Goal: Task Accomplishment & Management: Use online tool/utility

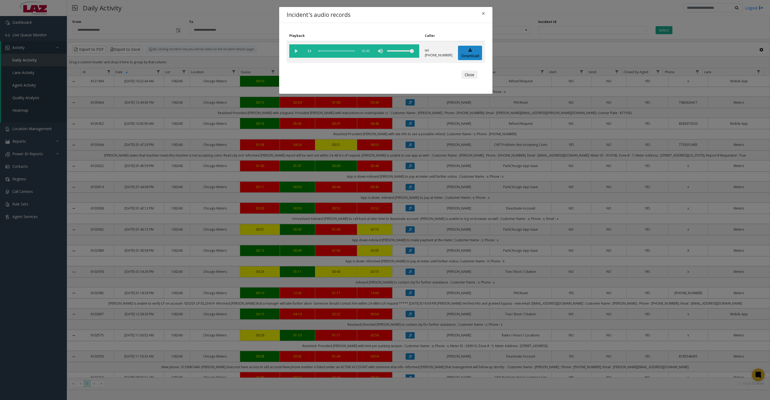
click at [465, 79] on button "Close" at bounding box center [469, 75] width 16 height 9
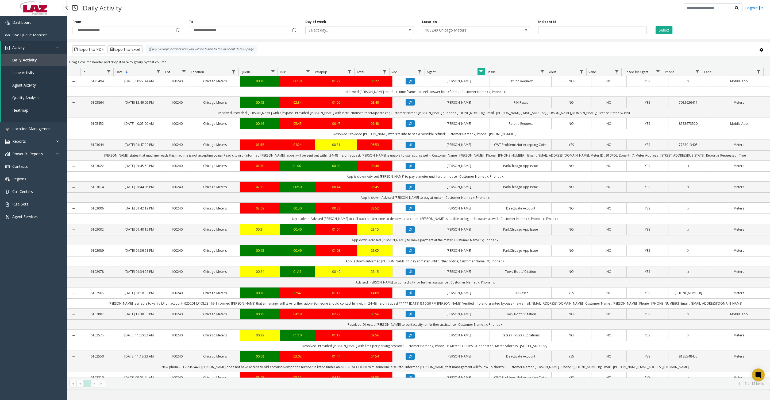
click at [31, 48] on link "Activity" at bounding box center [34, 47] width 66 height 13
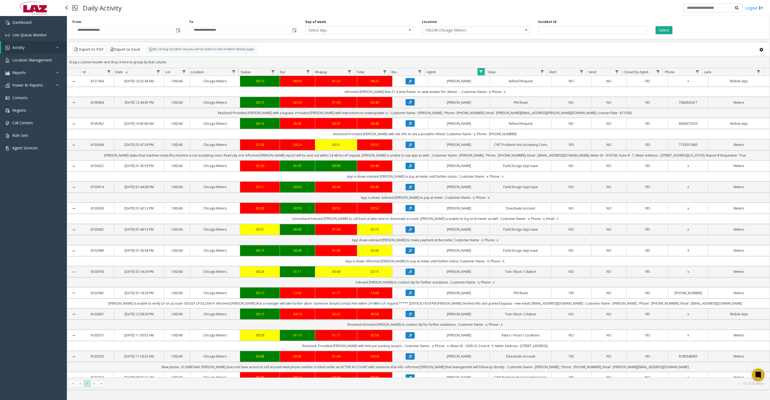
click at [29, 49] on link "Activity" at bounding box center [34, 47] width 66 height 13
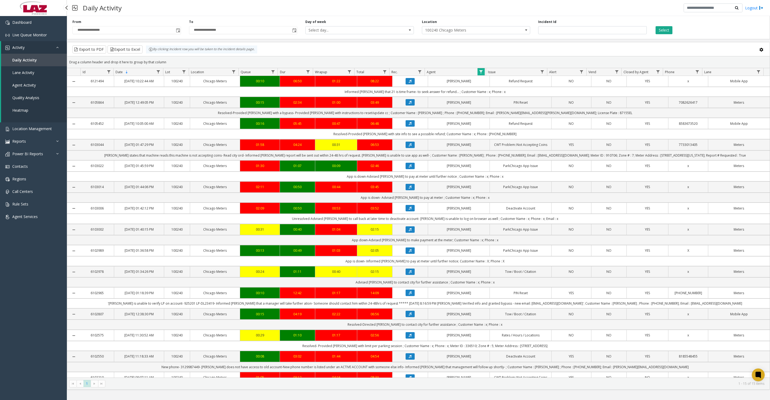
click at [20, 63] on span "Daily Activity" at bounding box center [24, 59] width 25 height 5
click at [177, 33] on span "Toggle popup" at bounding box center [178, 30] width 4 height 4
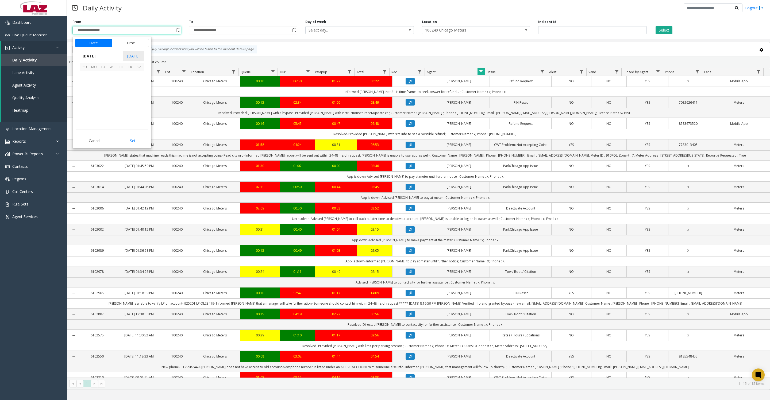
scroll to position [95856, 0]
click at [94, 88] on span "8" at bounding box center [93, 84] width 9 height 9
click at [87, 88] on li "8" at bounding box center [88, 87] width 19 height 8
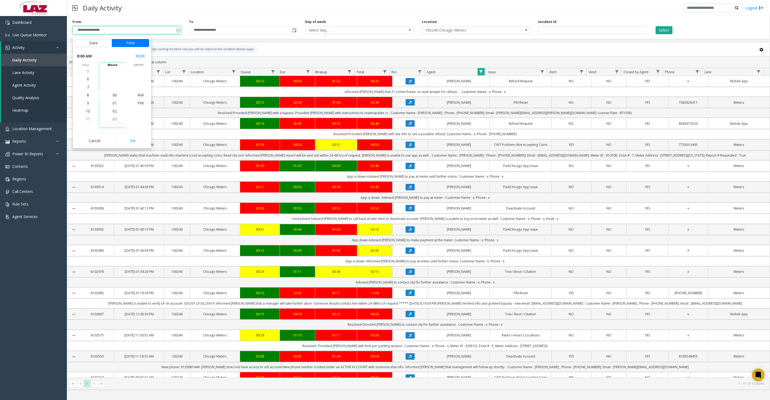
click at [125, 139] on button "Set" at bounding box center [133, 141] width 34 height 12
type input "**********"
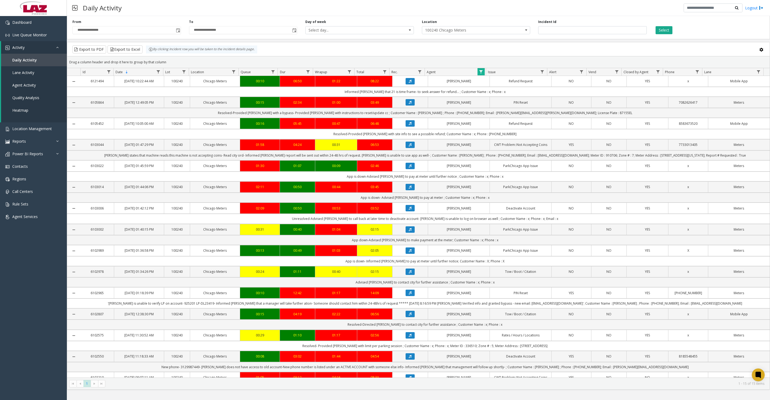
click at [665, 26] on button "Select" at bounding box center [663, 30] width 17 height 8
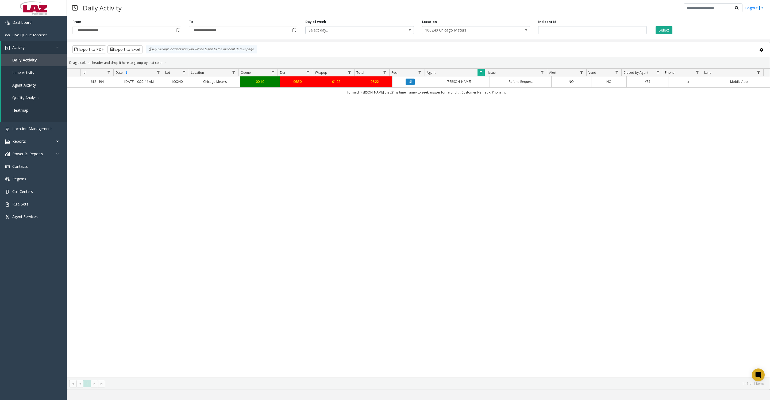
click at [479, 75] on span "Data table" at bounding box center [481, 72] width 4 height 4
click at [491, 148] on button "Clear" at bounding box center [492, 149] width 22 height 12
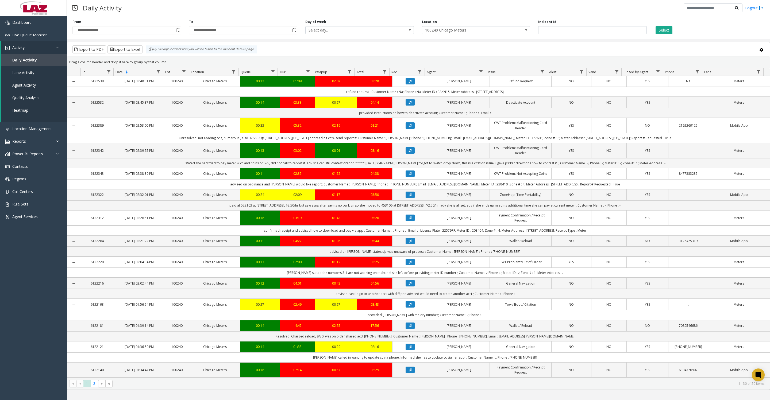
click at [668, 32] on button "Select" at bounding box center [663, 30] width 17 height 8
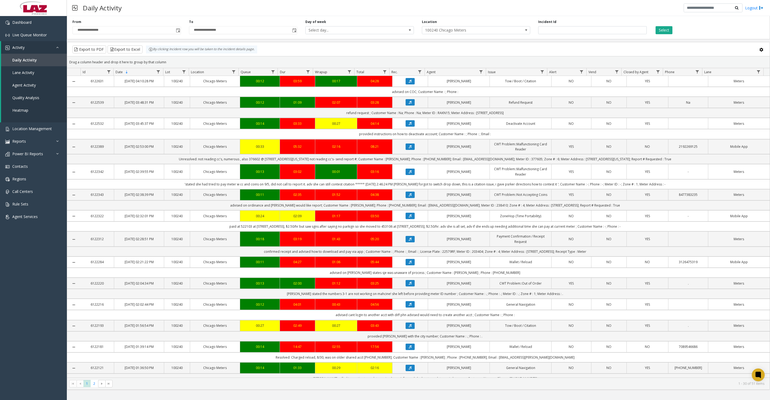
click at [668, 32] on button "Select" at bounding box center [663, 30] width 17 height 8
click at [139, 53] on button "Export to Excel" at bounding box center [124, 49] width 35 height 8
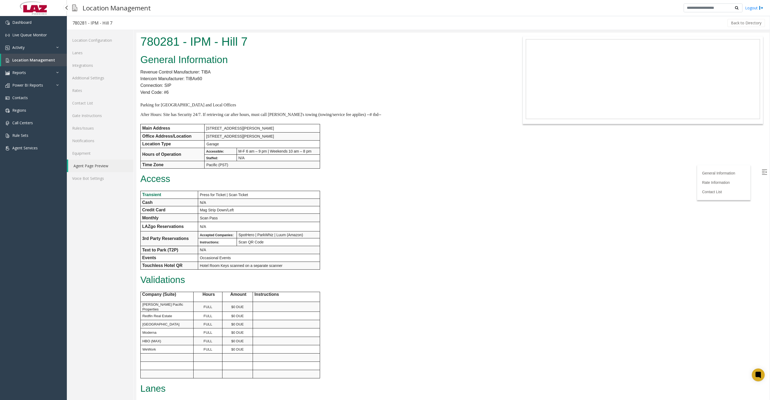
scroll to position [200, 0]
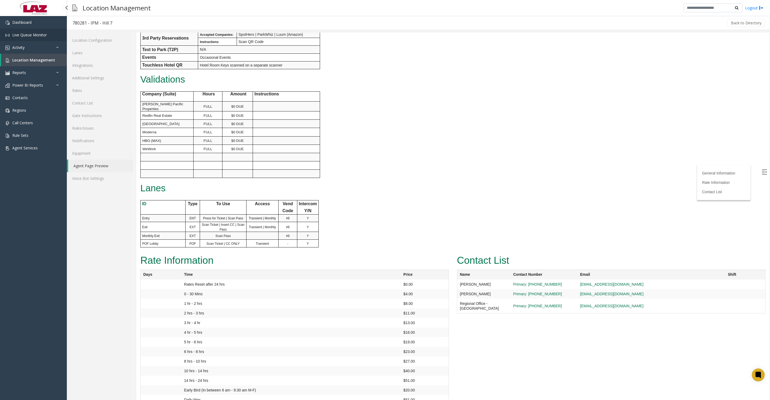
click at [15, 35] on span "Live Queue Monitor" at bounding box center [29, 34] width 34 height 5
